Goal: Transaction & Acquisition: Subscribe to service/newsletter

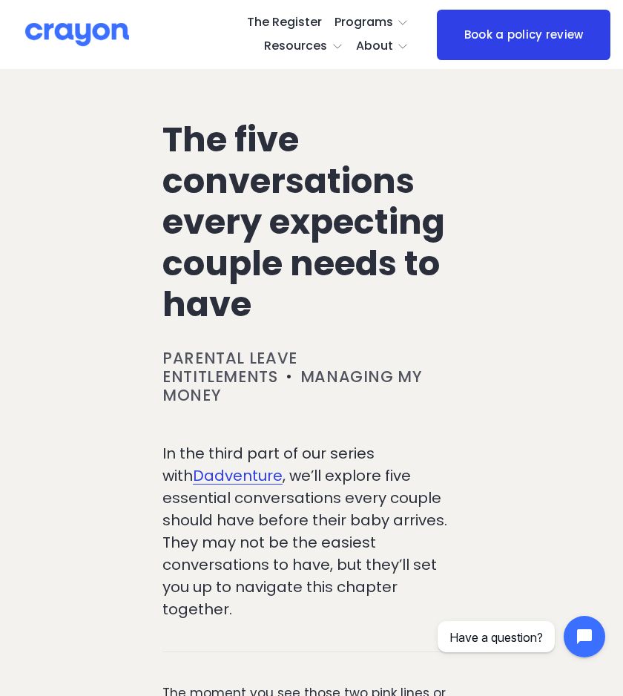
click at [245, 263] on h1 "The five conversations every expecting couple needs to have" at bounding box center [312, 222] width 298 height 206
click at [387, 47] on span "About" at bounding box center [374, 47] width 37 height 22
click at [0, 0] on span "About Us" at bounding box center [0, 0] width 0 height 0
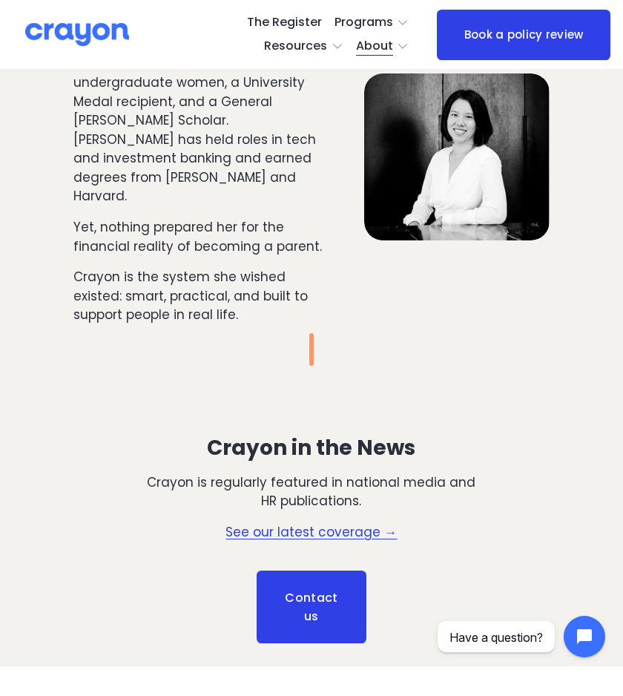
scroll to position [1648, 0]
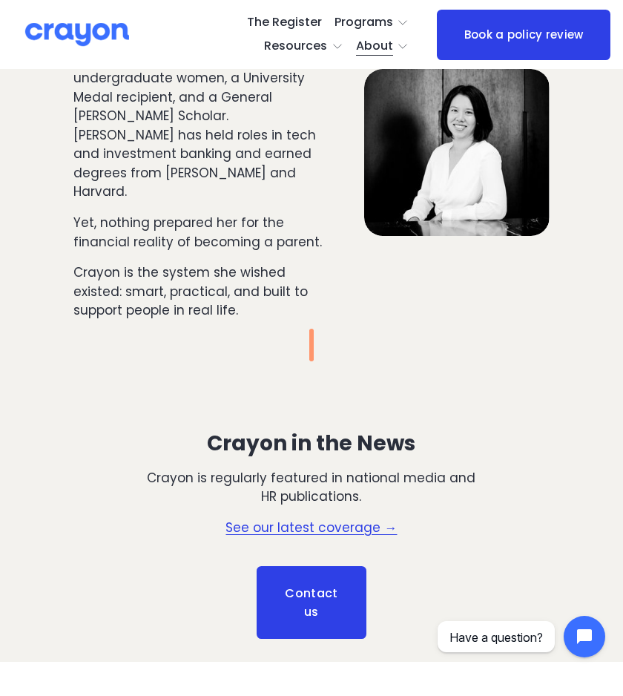
click at [294, 519] on link "See our latest coverage →" at bounding box center [311, 528] width 171 height 18
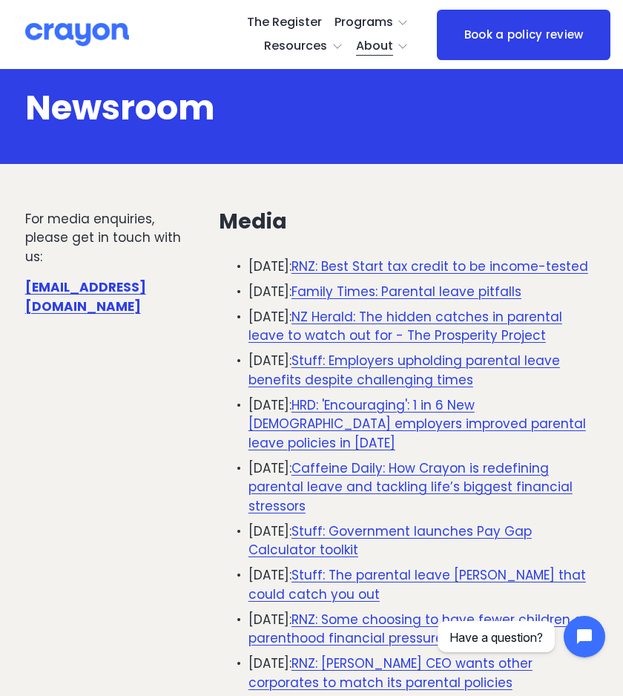
click at [247, 21] on link "The Register" at bounding box center [284, 23] width 75 height 24
